Goal: Task Accomplishment & Management: Complete application form

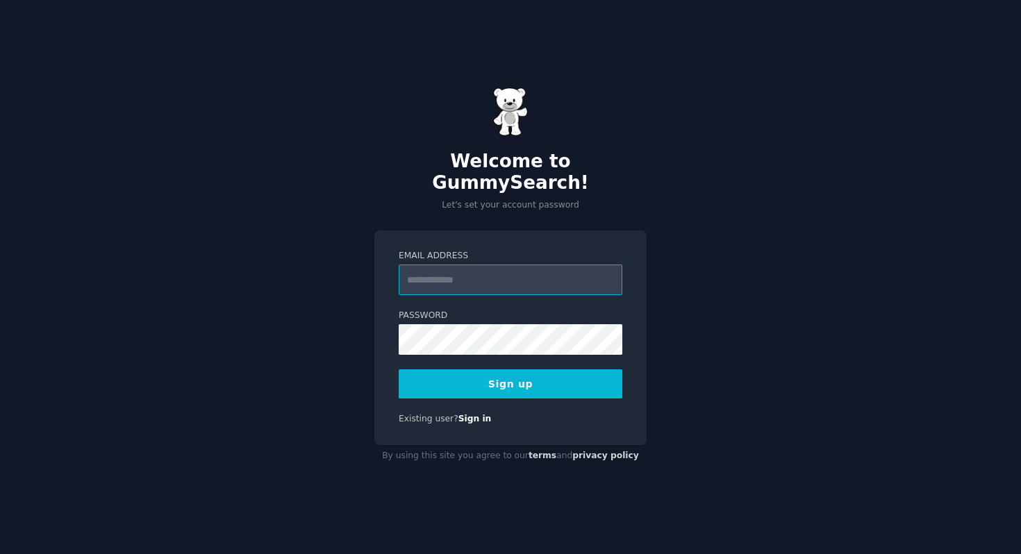
click at [544, 269] on input "Email Address" at bounding box center [511, 280] width 224 height 31
type input "**********"
click at [552, 370] on button "Sign up" at bounding box center [511, 384] width 224 height 29
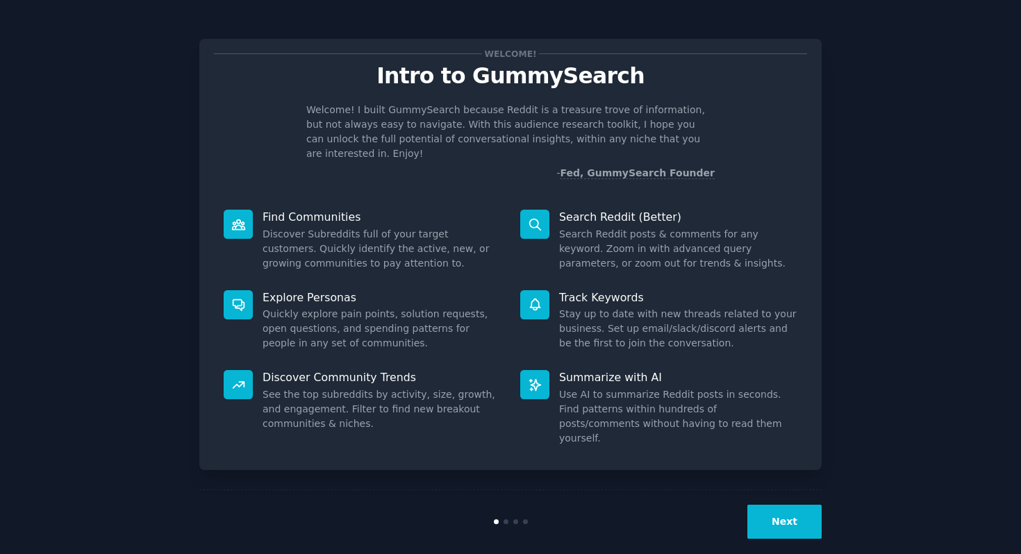
click at [807, 511] on button "Next" at bounding box center [785, 522] width 74 height 34
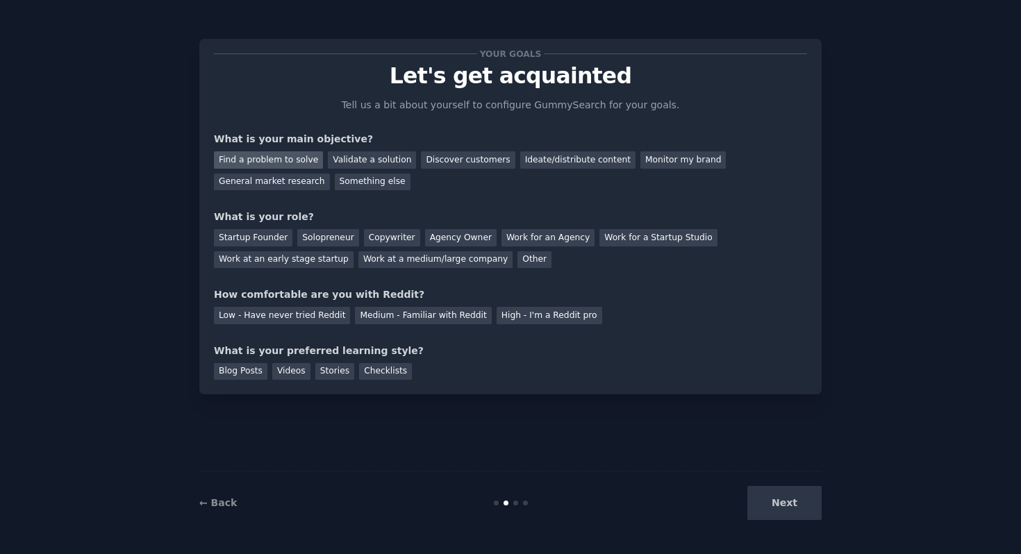
click at [263, 151] on div "Find a problem to solve" at bounding box center [268, 159] width 109 height 17
click at [270, 238] on div "Startup Founder" at bounding box center [253, 237] width 79 height 17
click at [313, 324] on div "Low - Have never tried Reddit" at bounding box center [282, 315] width 136 height 17
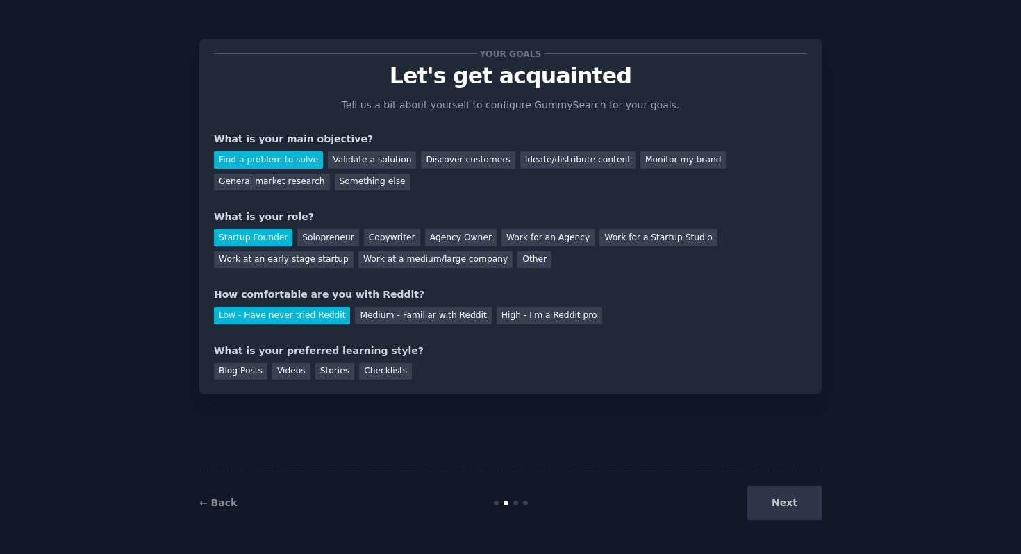
click at [765, 509] on div "Next" at bounding box center [718, 503] width 208 height 34
click at [383, 378] on div "Checklists" at bounding box center [385, 371] width 53 height 17
click at [787, 507] on button "Next" at bounding box center [785, 503] width 74 height 34
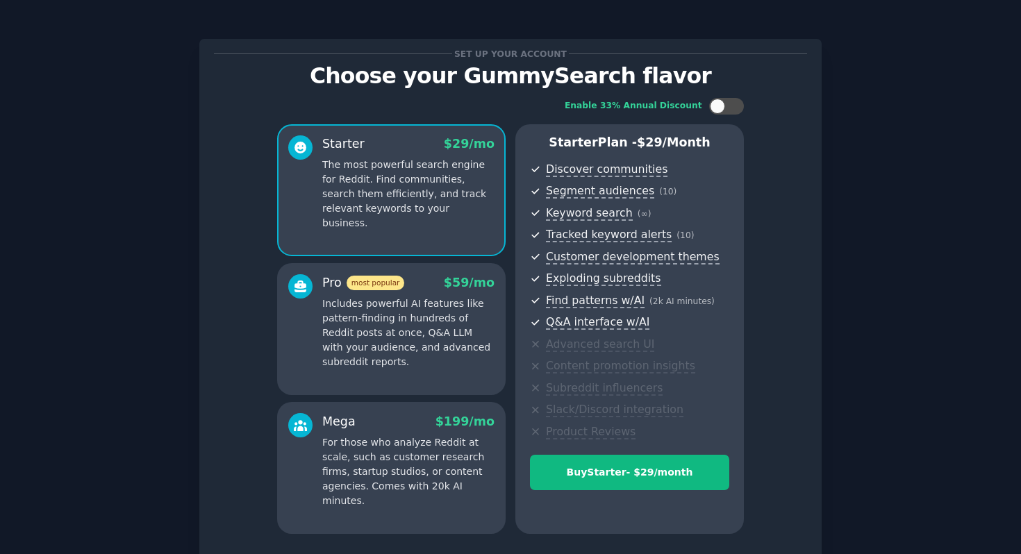
scroll to position [112, 0]
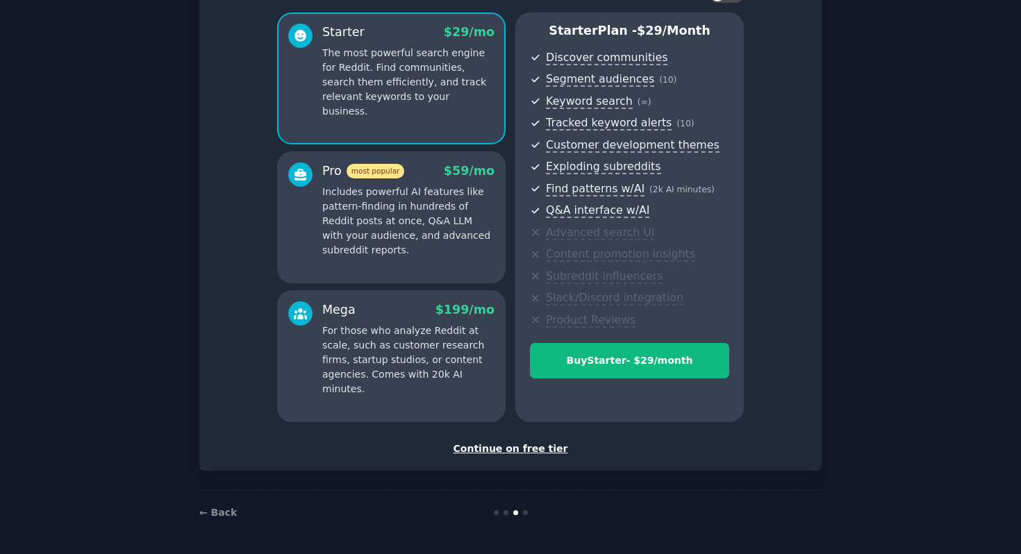
click at [518, 452] on div "Continue on free tier" at bounding box center [510, 449] width 593 height 15
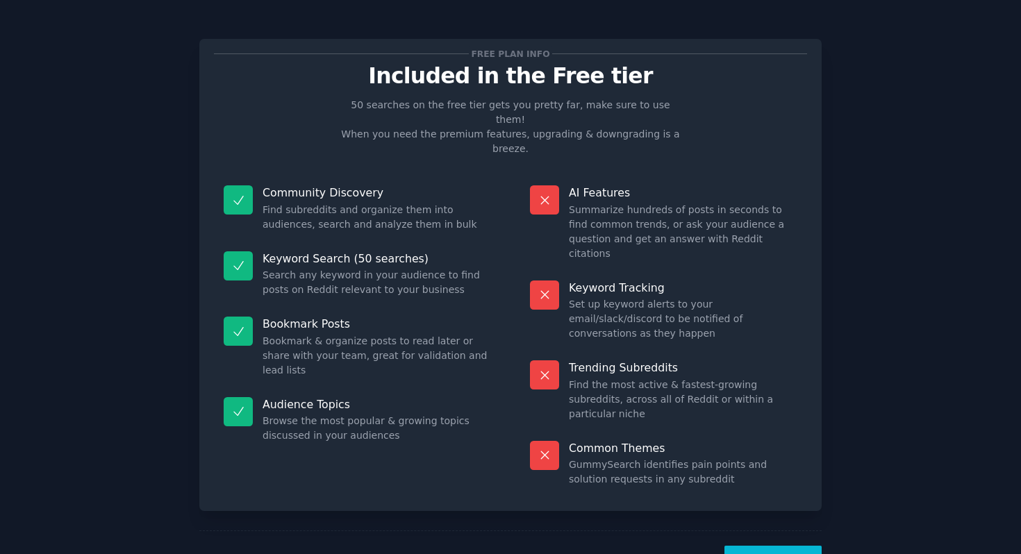
click at [752, 546] on button "Let's Go!" at bounding box center [773, 563] width 97 height 34
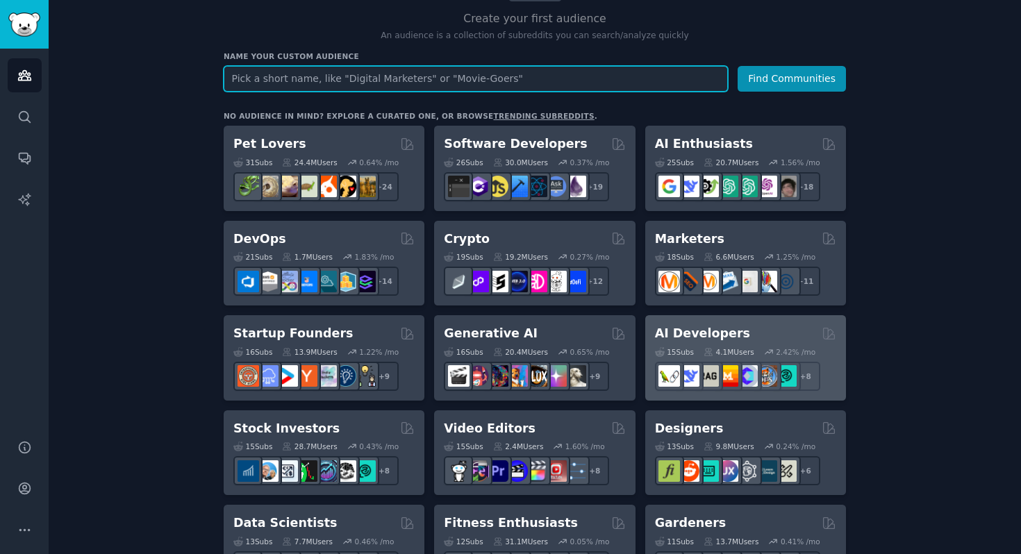
scroll to position [135, 0]
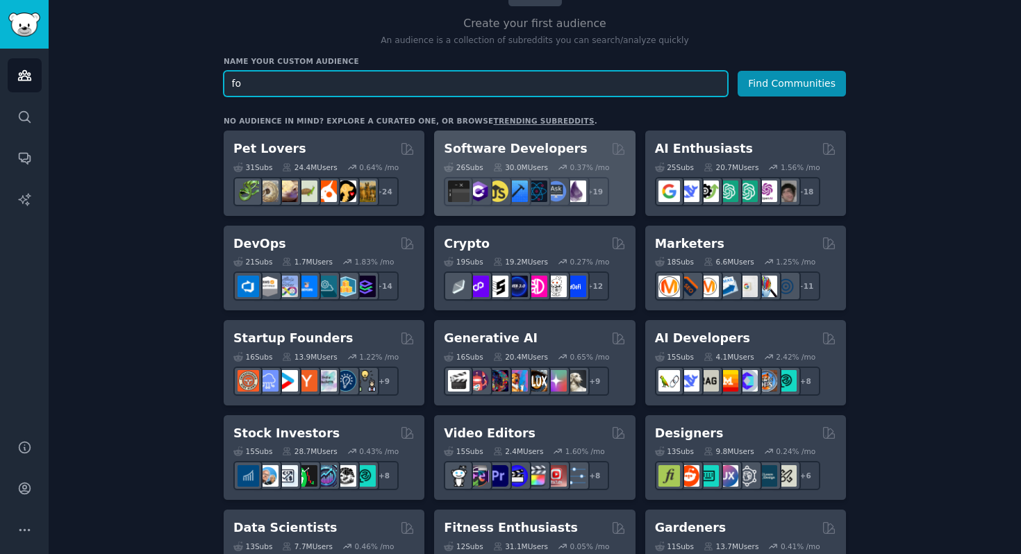
type input "f"
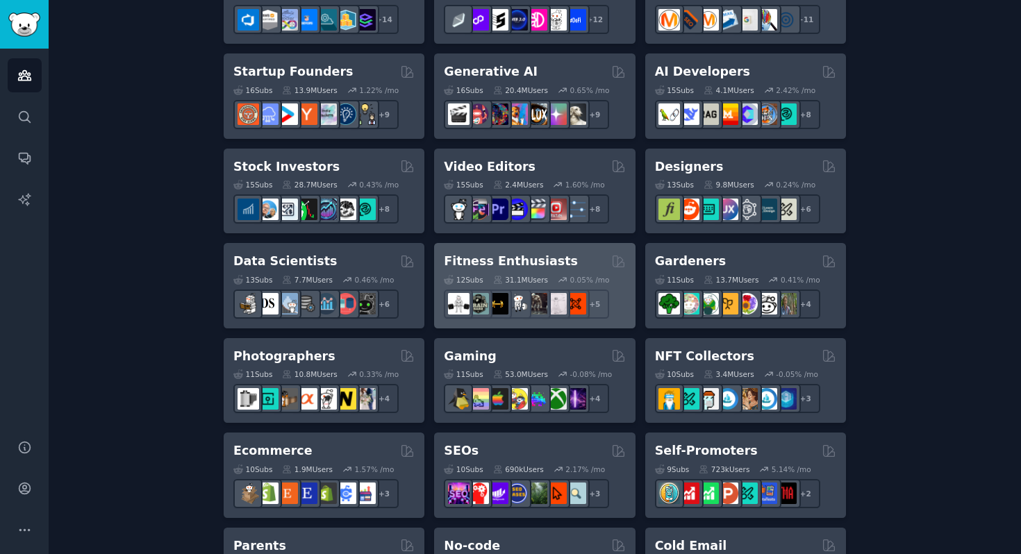
scroll to position [411, 0]
